Goal: Information Seeking & Learning: Learn about a topic

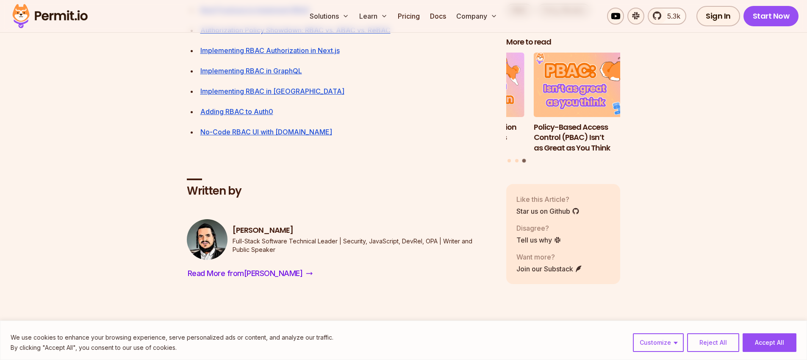
scroll to position [3293, 0]
click at [255, 15] on link "Best Practices to Implement RBAC" at bounding box center [255, 10] width 110 height 8
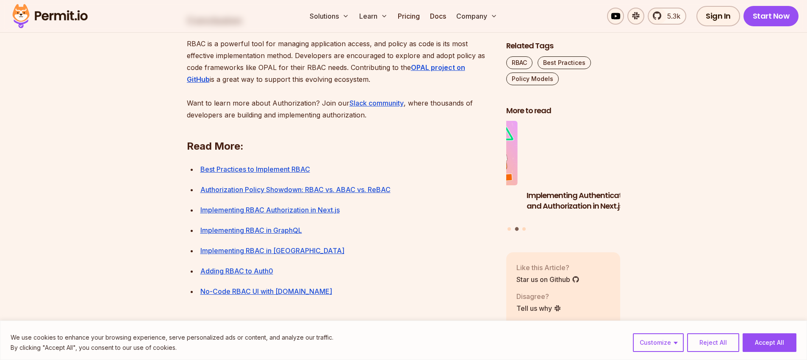
scroll to position [3125, 0]
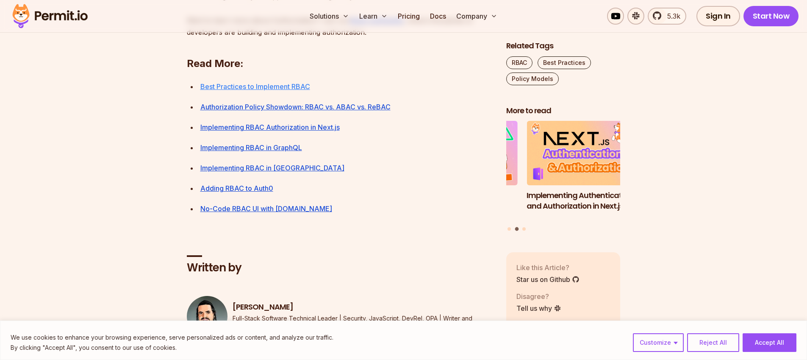
click at [287, 91] on link "Best Practices to Implement RBAC" at bounding box center [255, 86] width 110 height 8
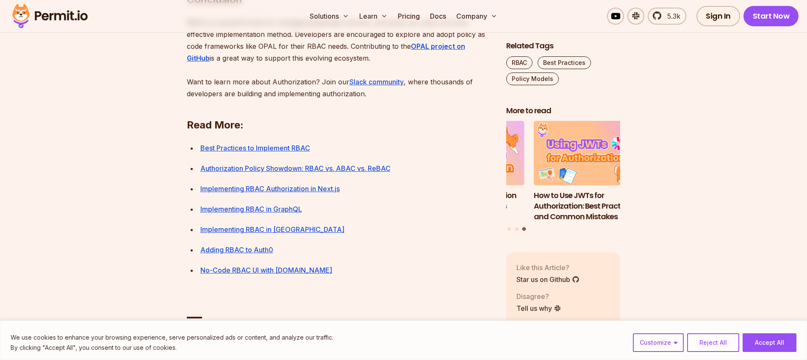
scroll to position [3062, 0]
